Goal: Check status: Check status

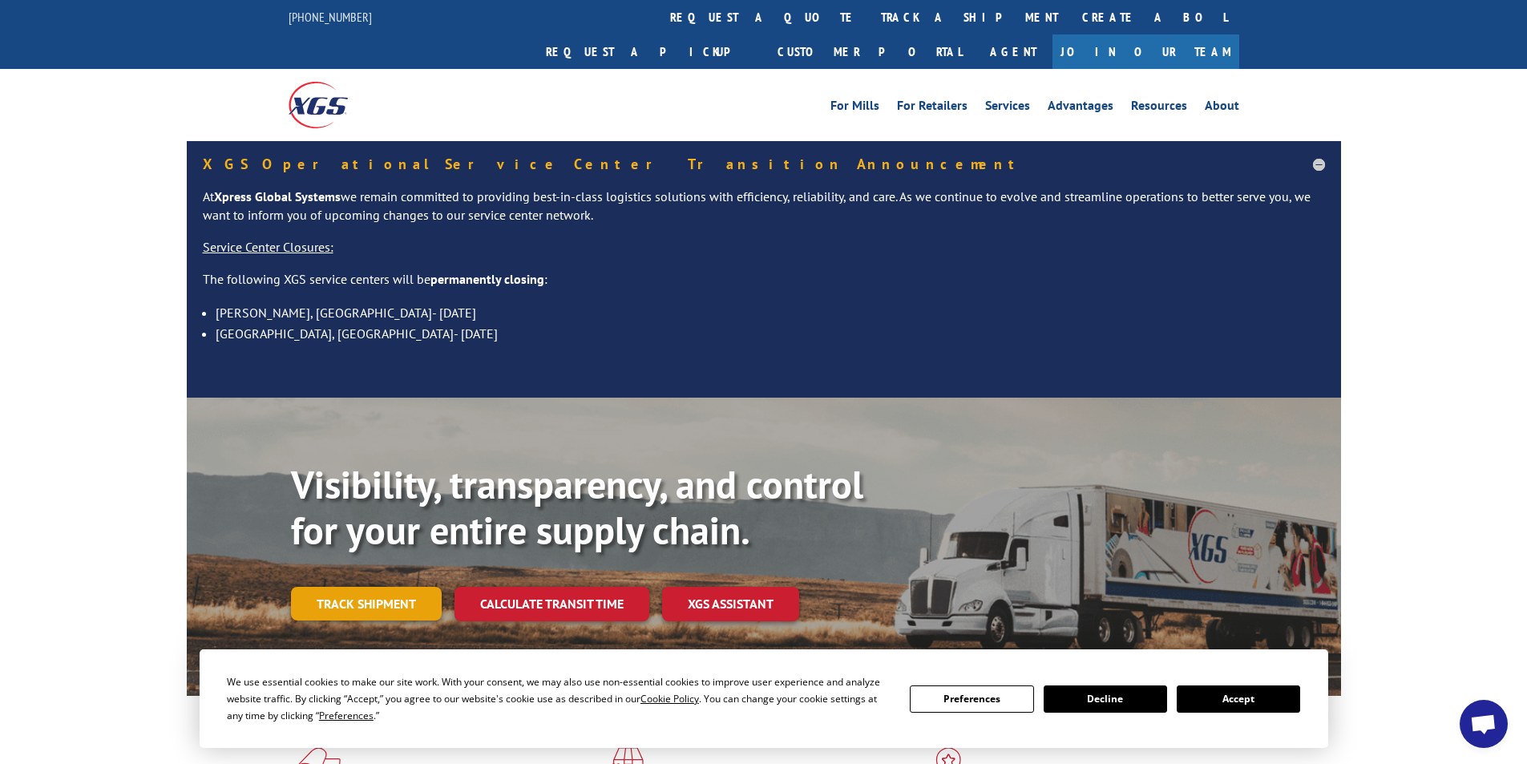
click at [345, 587] on link "Track shipment" at bounding box center [366, 604] width 151 height 34
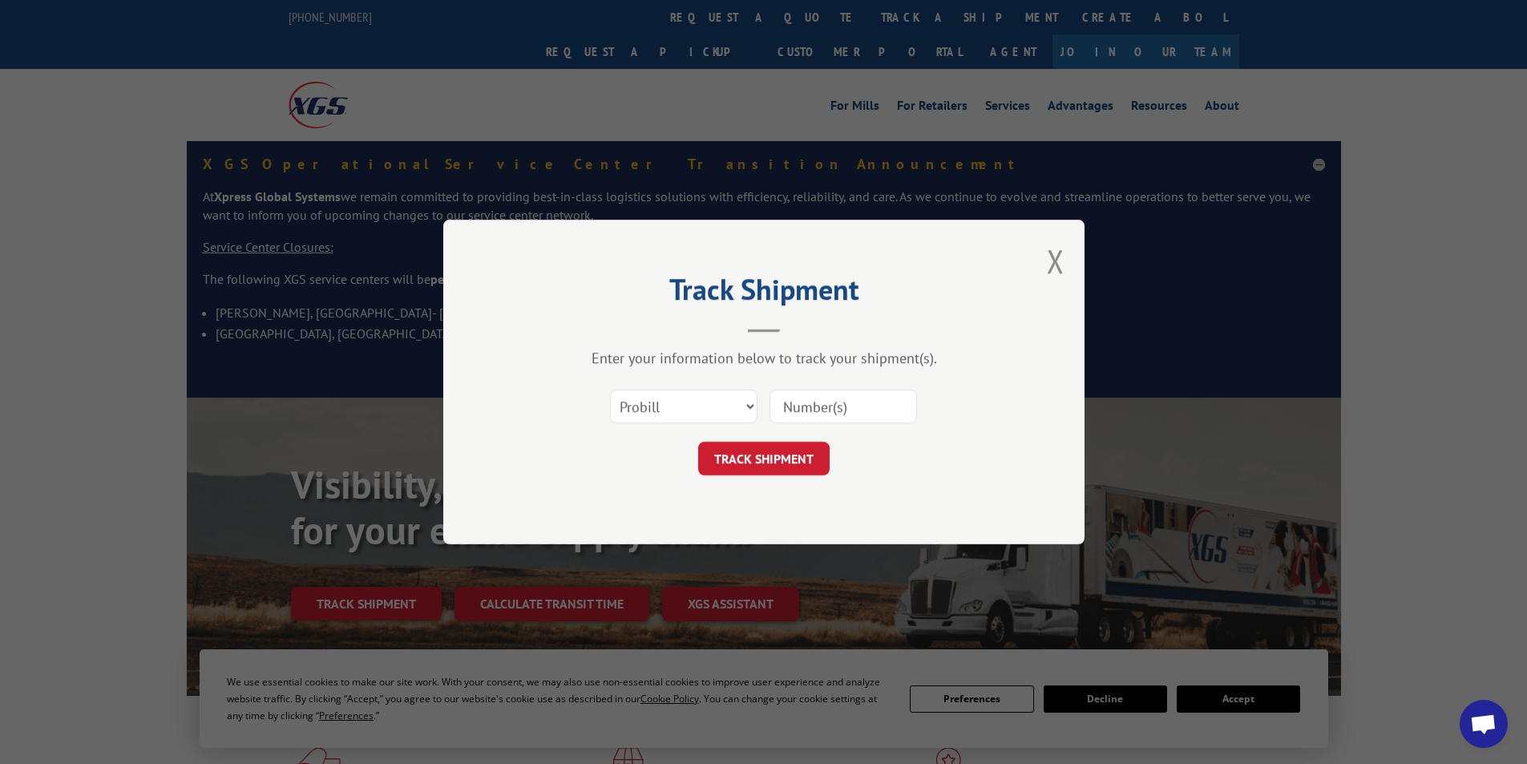
click at [799, 403] on input at bounding box center [842, 407] width 147 height 34
paste input "2842117"
type input "2842117"
click at [769, 458] on button "TRACK SHIPMENT" at bounding box center [763, 459] width 131 height 34
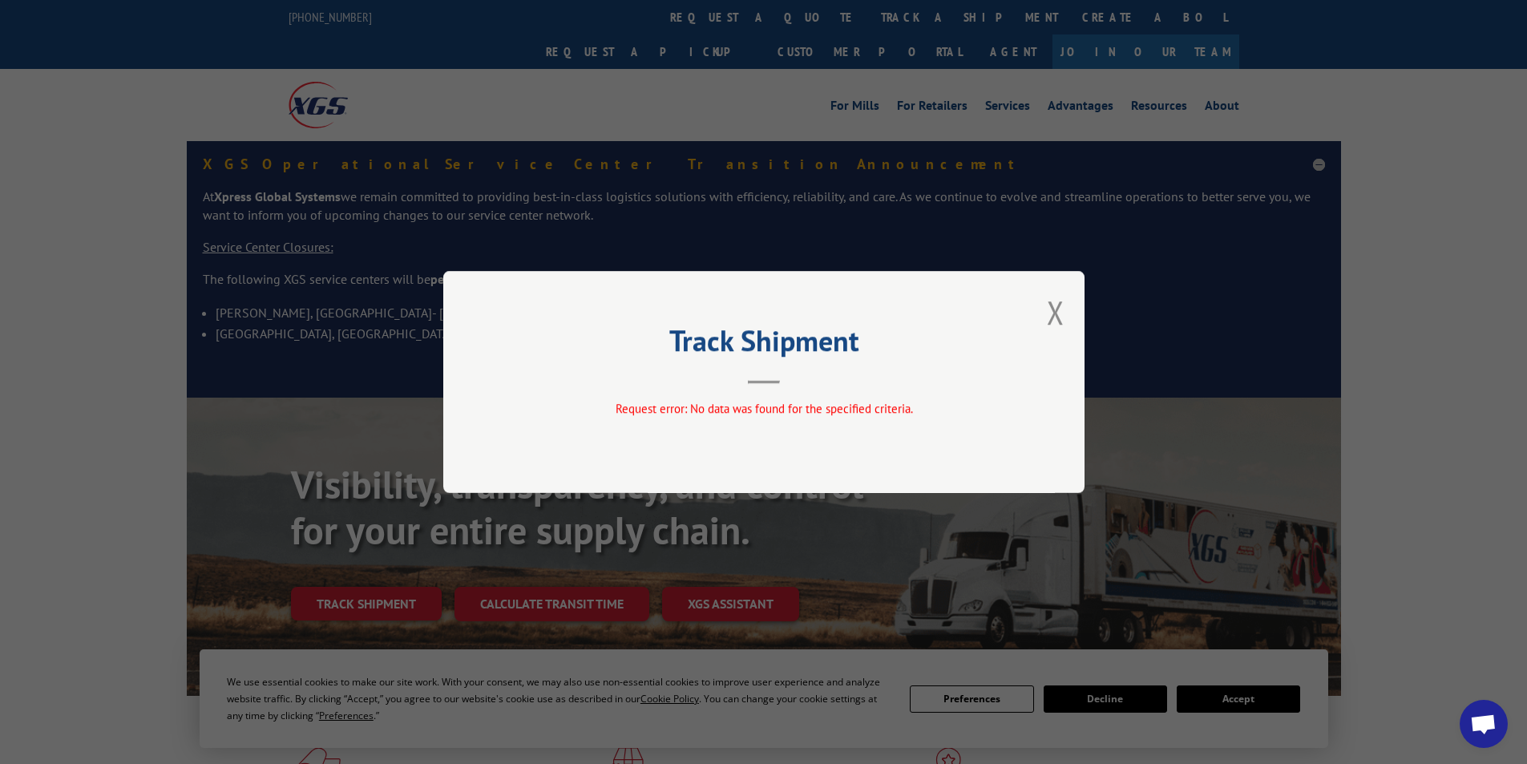
click at [1052, 310] on button "Close modal" at bounding box center [1056, 312] width 18 height 42
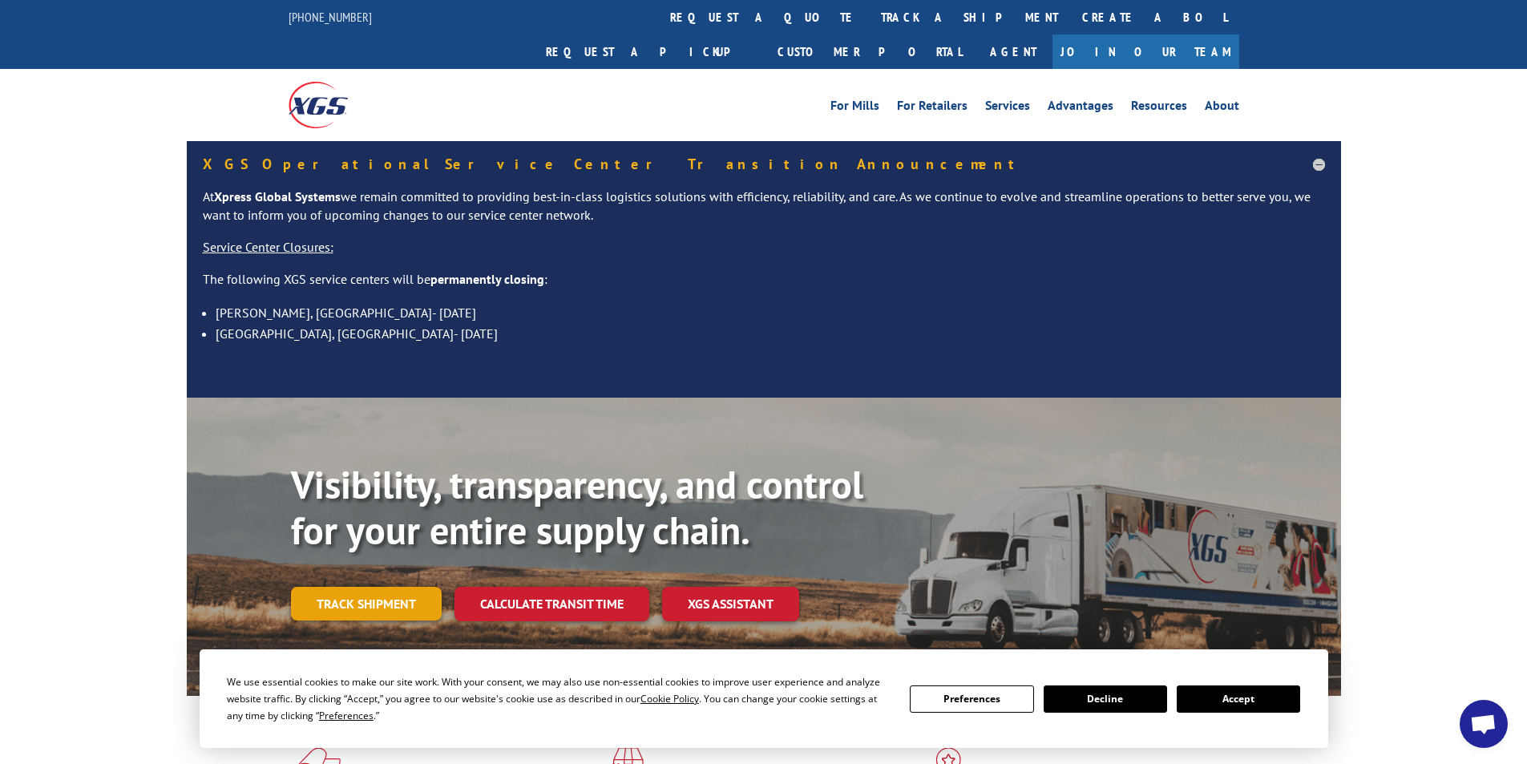
click at [339, 587] on link "Track shipment" at bounding box center [366, 604] width 151 height 34
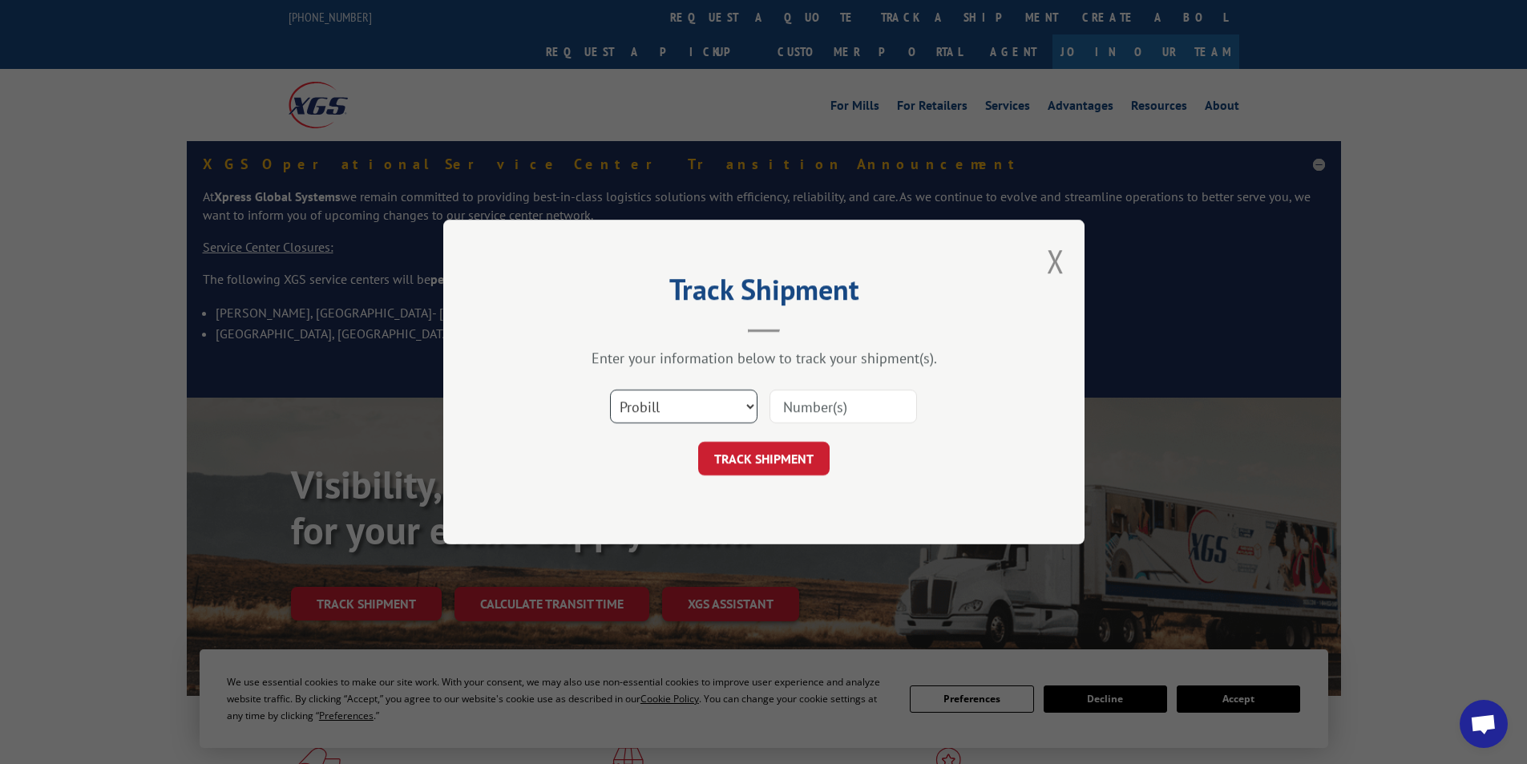
click at [693, 415] on select "Select category... Probill BOL PO" at bounding box center [683, 407] width 147 height 34
select select "bol"
click at [610, 390] on select "Select category... Probill BOL PO" at bounding box center [683, 407] width 147 height 34
click at [801, 415] on input at bounding box center [842, 407] width 147 height 34
paste input "2842117"
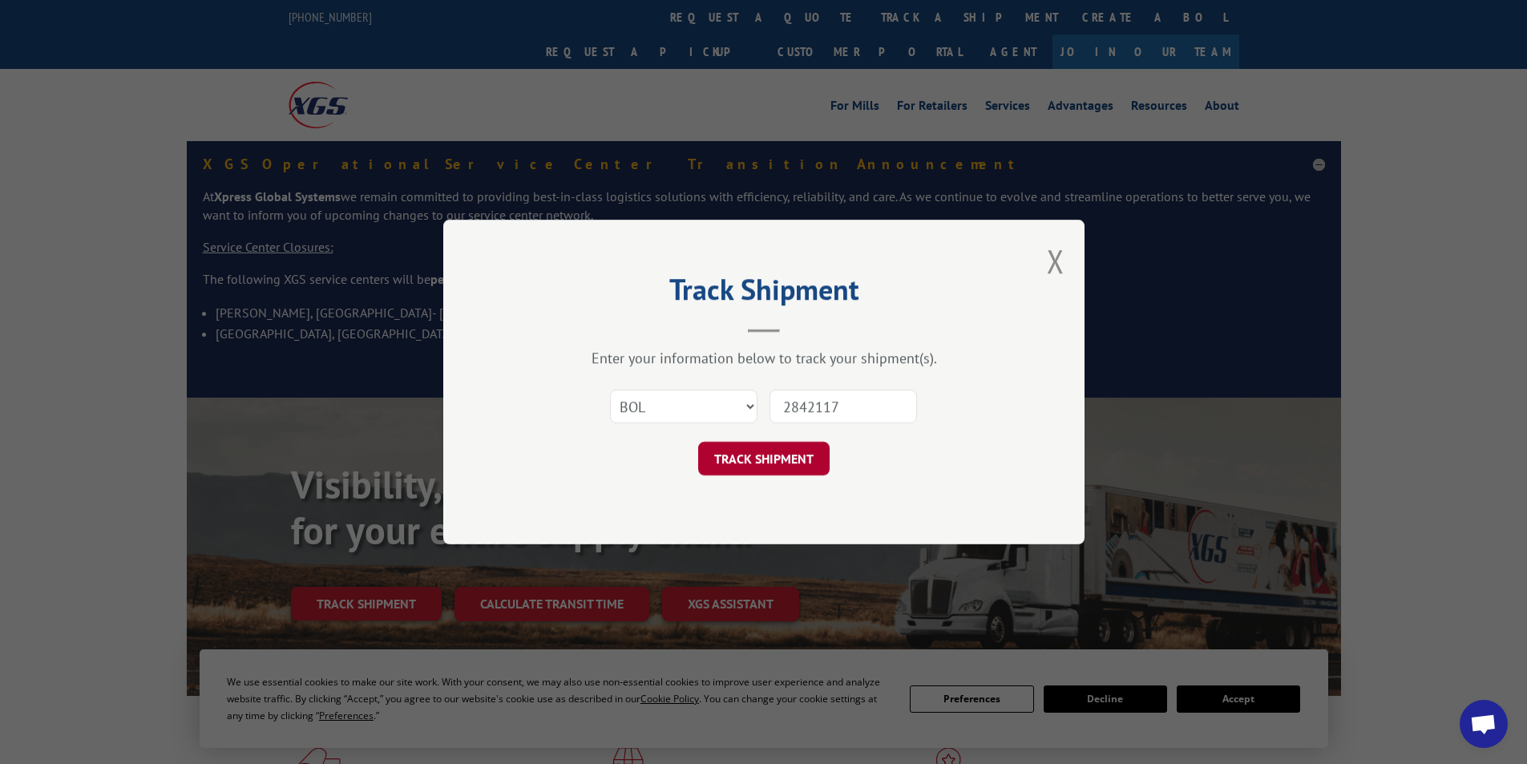
type input "2842117"
click at [808, 452] on button "TRACK SHIPMENT" at bounding box center [763, 459] width 131 height 34
